Goal: Information Seeking & Learning: Learn about a topic

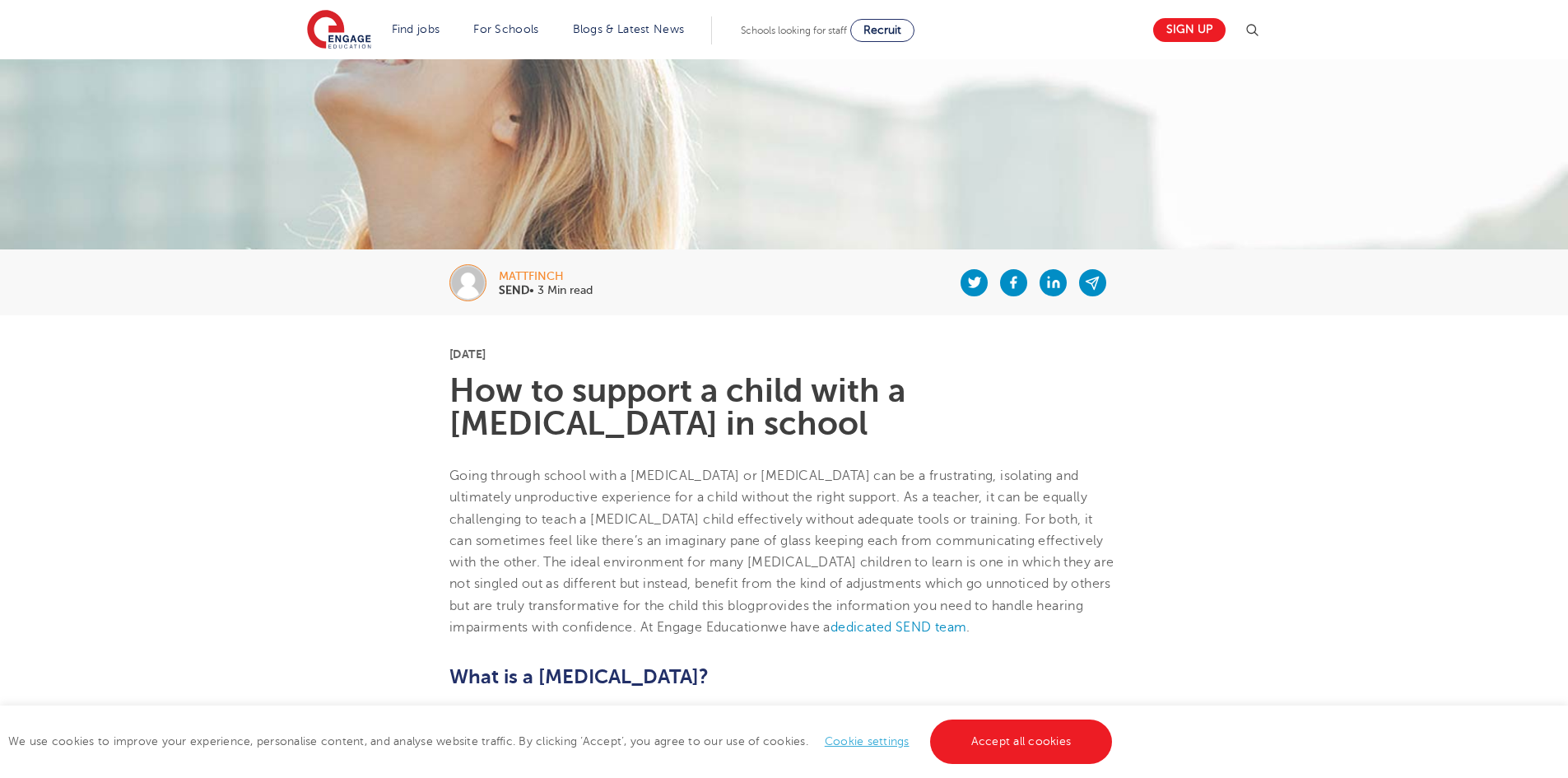
scroll to position [247, 0]
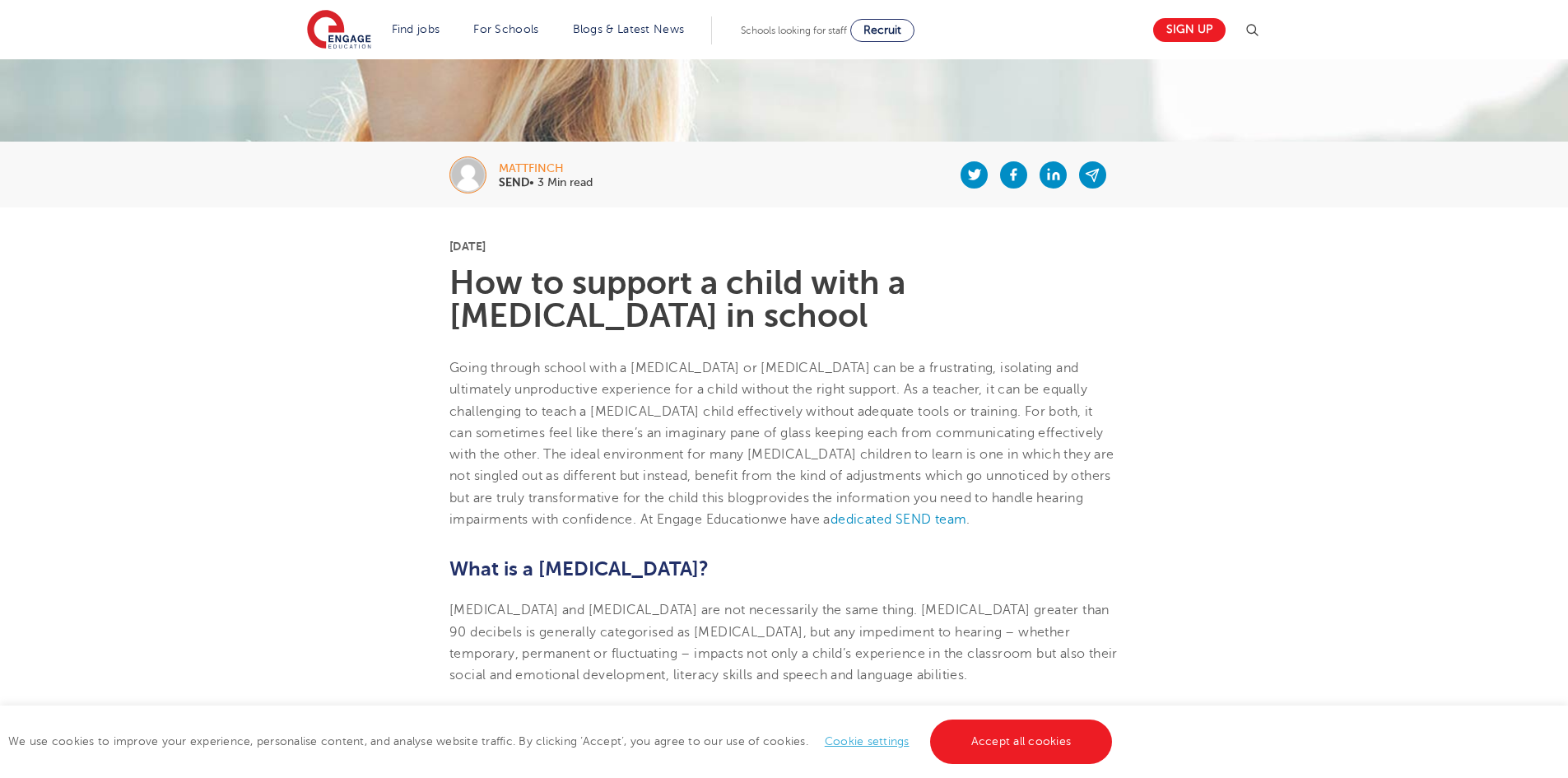
drag, startPoint x: 455, startPoint y: 281, endPoint x: 787, endPoint y: 319, distance: 334.2
click at [787, 319] on h1 "How to support a child with a [MEDICAL_DATA] in school" at bounding box center [784, 300] width 669 height 66
copy h1 "How to support a child with a [MEDICAL_DATA] in school"
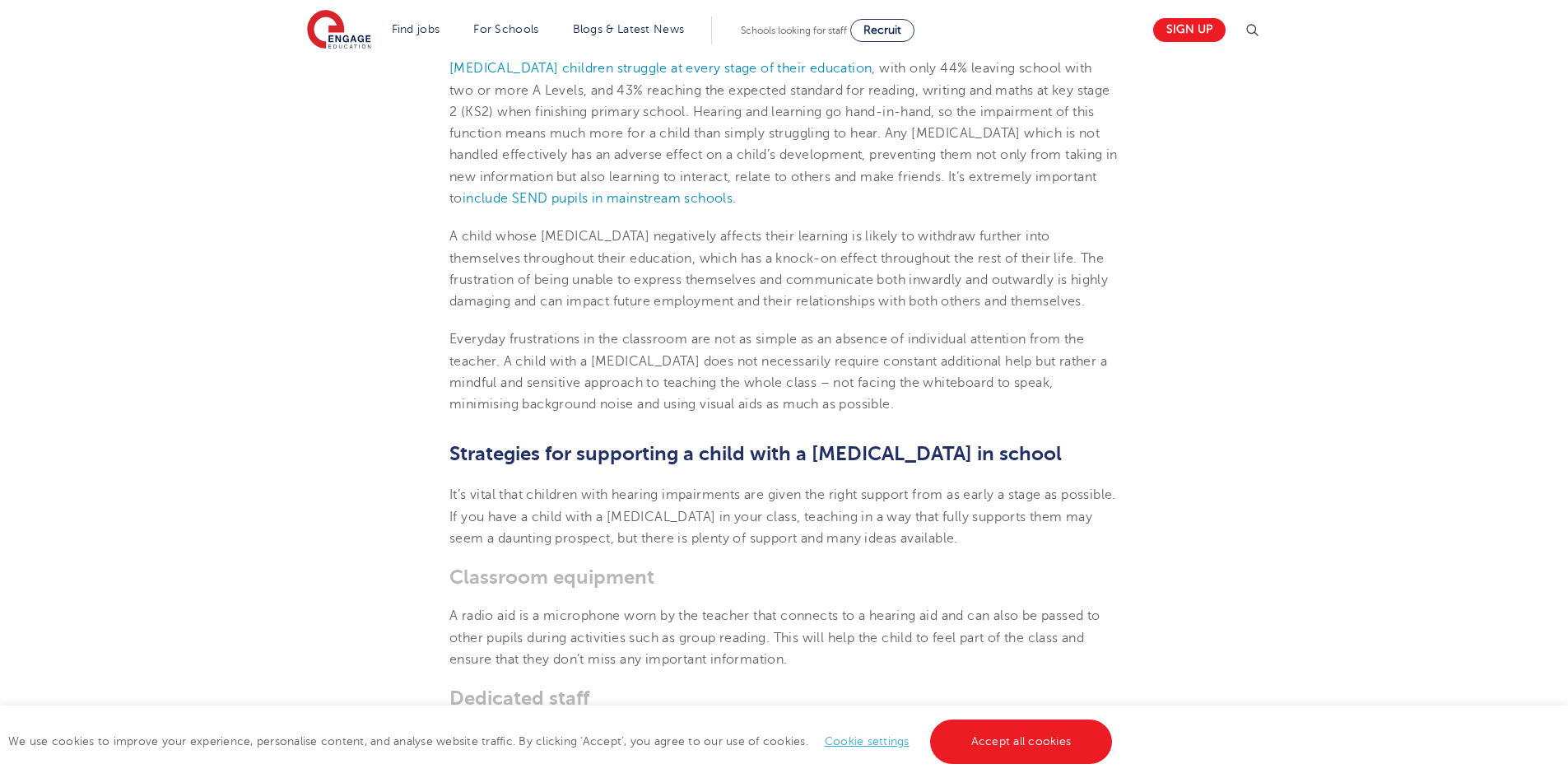
scroll to position [1893, 0]
